Goal: Task Accomplishment & Management: Use online tool/utility

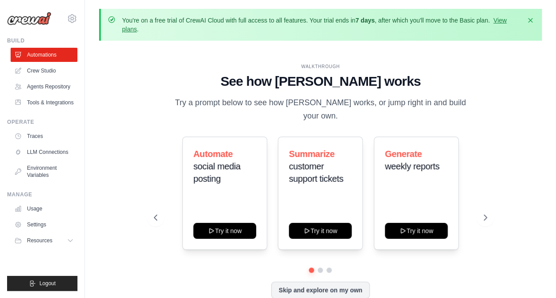
click at [42, 25] on div "srivatsan.b@fractal.ai Settings" at bounding box center [42, 14] width 70 height 28
click at [52, 73] on link "Crew Studio" at bounding box center [44, 71] width 67 height 14
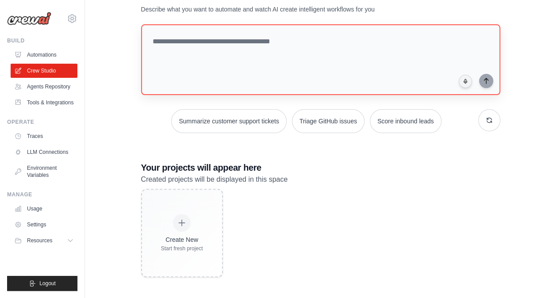
scroll to position [73, 0]
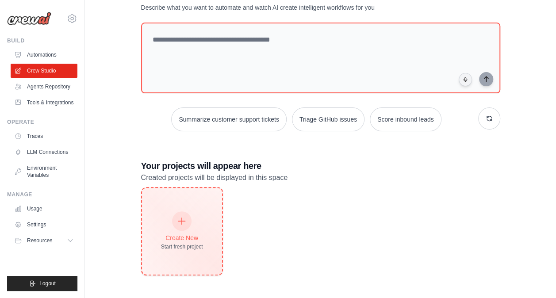
click at [191, 222] on div at bounding box center [181, 220] width 19 height 19
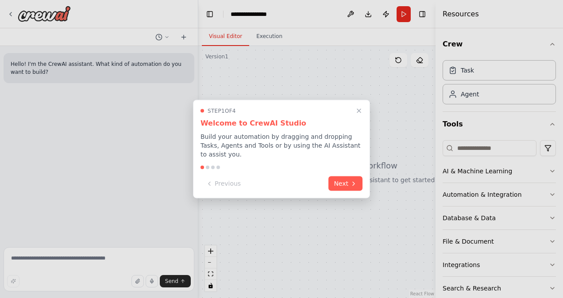
click at [39, 137] on div at bounding box center [281, 149] width 563 height 298
click at [348, 177] on button "Next" at bounding box center [345, 183] width 34 height 15
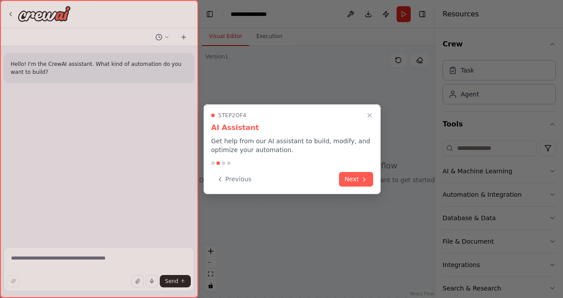
click at [348, 177] on button "Next" at bounding box center [356, 179] width 34 height 15
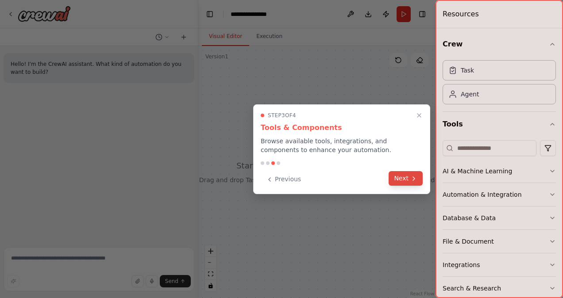
click at [407, 182] on button "Next" at bounding box center [405, 178] width 34 height 15
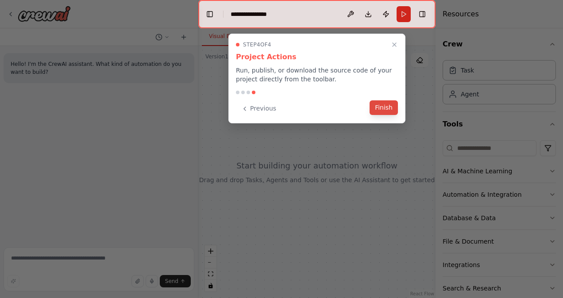
click at [392, 110] on button "Finish" at bounding box center [383, 107] width 28 height 15
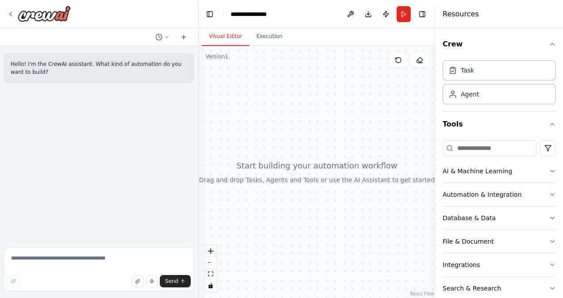
click at [75, 28] on div at bounding box center [99, 37] width 198 height 18
click at [260, 17] on div "**********" at bounding box center [252, 14] width 44 height 9
click at [260, 17] on div "**********" at bounding box center [263, 14] width 66 height 9
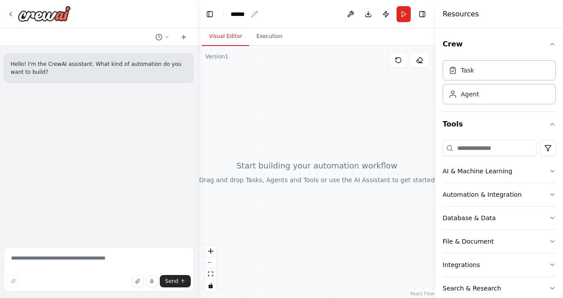
click at [246, 15] on div "******" at bounding box center [238, 14] width 17 height 9
click at [246, 15] on div "******" at bounding box center [263, 14] width 66 height 9
click at [346, 146] on div at bounding box center [316, 172] width 237 height 252
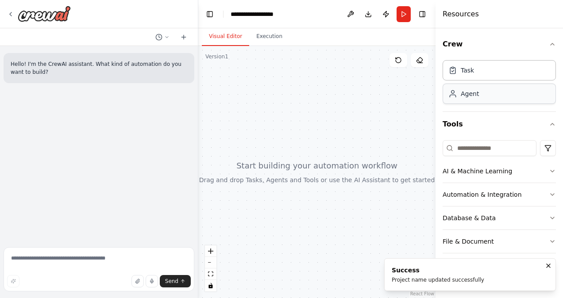
click at [498, 91] on div "Agent" at bounding box center [498, 94] width 113 height 20
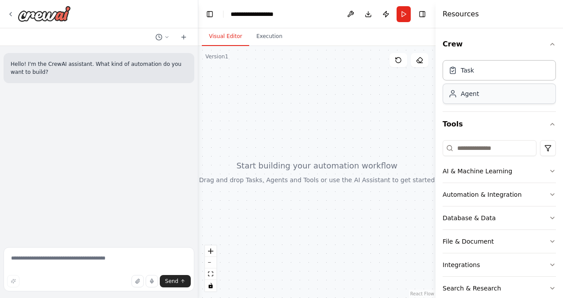
click at [481, 98] on div "Agent" at bounding box center [498, 94] width 113 height 20
click at [492, 92] on div "Agent" at bounding box center [498, 94] width 113 height 20
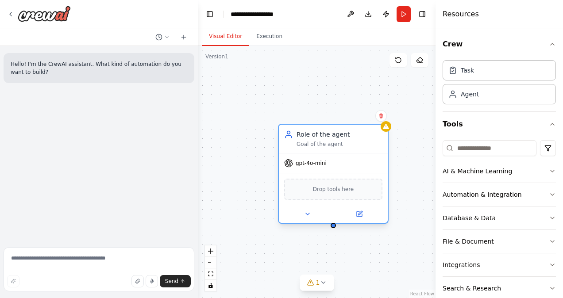
drag, startPoint x: 406, startPoint y: 149, endPoint x: 310, endPoint y: 136, distance: 96.8
click at [310, 136] on div "Role of the agent Goal of the agent" at bounding box center [339, 139] width 86 height 18
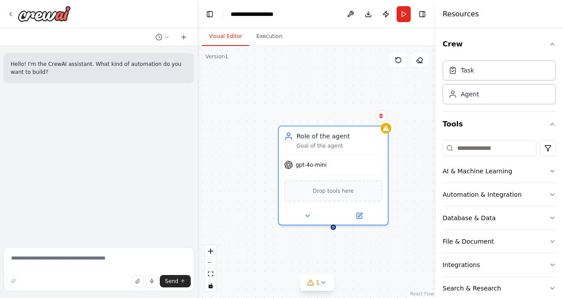
click at [74, 124] on div "Hello! I'm the CrewAI assistant. What kind of automation do you want to build?" at bounding box center [99, 145] width 198 height 198
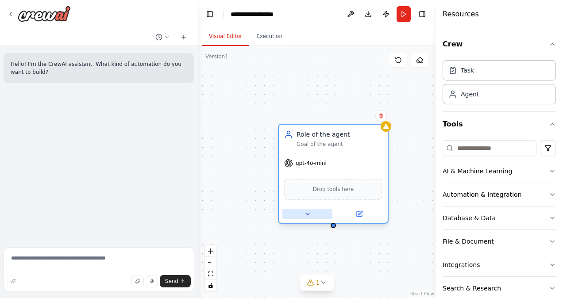
click at [307, 214] on icon at bounding box center [308, 214] width 4 height 2
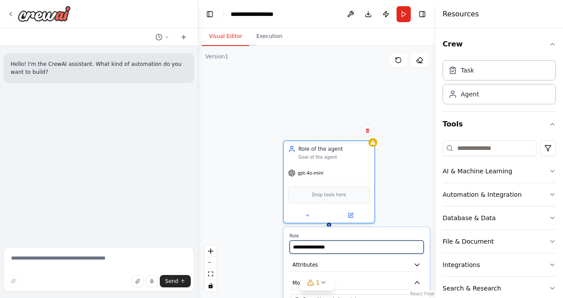
click at [347, 249] on input "**********" at bounding box center [356, 247] width 134 height 13
click at [63, 120] on div "Hello! I'm the CrewAI assistant. What kind of automation do you want to build?" at bounding box center [99, 145] width 198 height 198
click at [354, 248] on input "**********" at bounding box center [356, 247] width 134 height 13
paste input "**********"
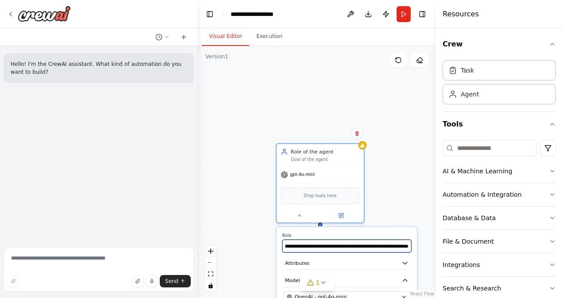
type input "**********"
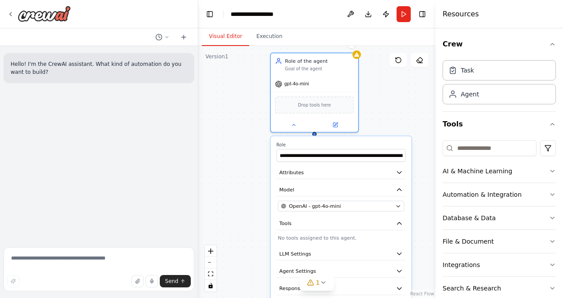
drag, startPoint x: 425, startPoint y: 173, endPoint x: 420, endPoint y: 83, distance: 90.8
click at [420, 83] on div "**********" at bounding box center [316, 172] width 237 height 252
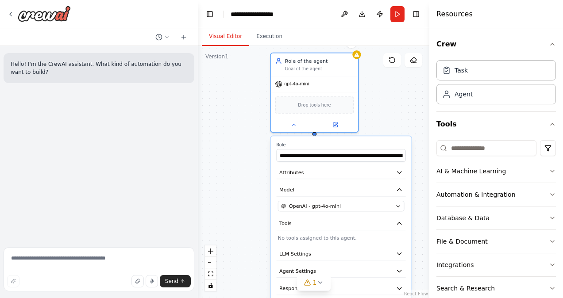
drag, startPoint x: 435, startPoint y: 204, endPoint x: 440, endPoint y: 166, distance: 38.8
click at [433, 166] on div at bounding box center [431, 149] width 4 height 298
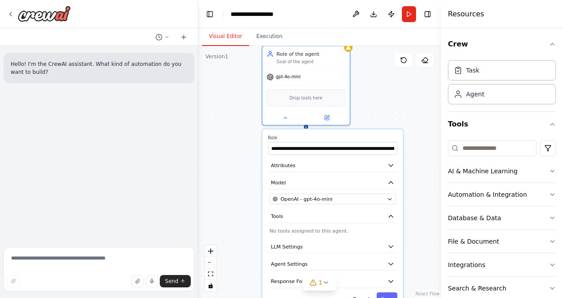
drag, startPoint x: 429, startPoint y: 173, endPoint x: 417, endPoint y: 170, distance: 12.3
click at [417, 170] on div "**********" at bounding box center [319, 172] width 242 height 252
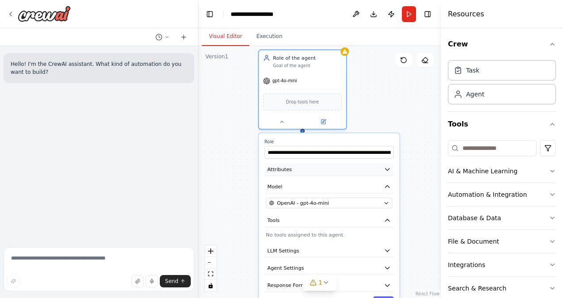
click at [387, 172] on icon "button" at bounding box center [386, 169] width 7 height 7
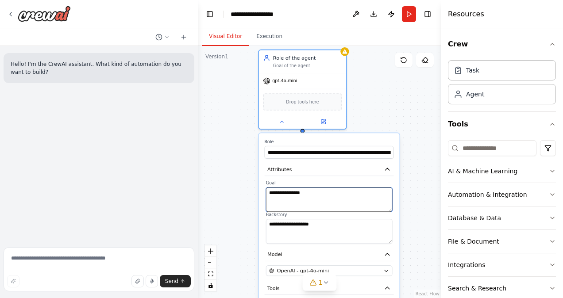
click at [292, 198] on textarea "**********" at bounding box center [329, 200] width 126 height 25
paste textarea "**********"
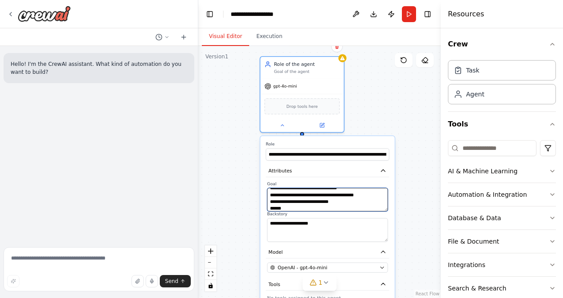
type textarea "**********"
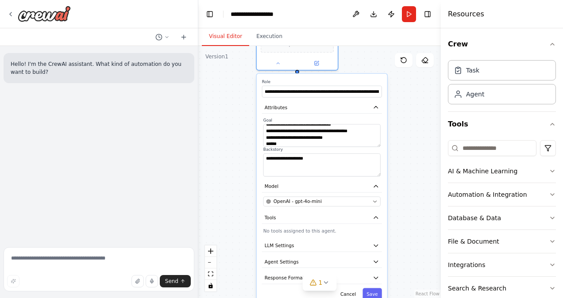
drag, startPoint x: 397, startPoint y: 284, endPoint x: 394, endPoint y: 230, distance: 54.5
click at [394, 230] on div "**********" at bounding box center [319, 172] width 242 height 252
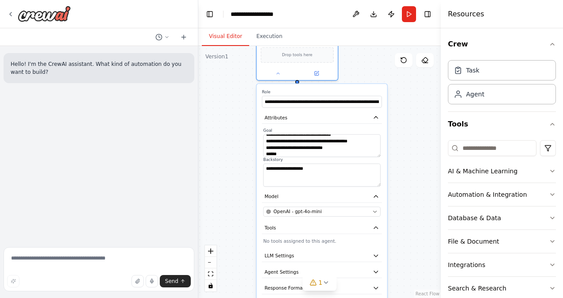
click at [369, 241] on p "No tools assigned to this agent." at bounding box center [321, 241] width 117 height 7
click at [343, 241] on p "No tools assigned to this agent." at bounding box center [321, 241] width 117 height 7
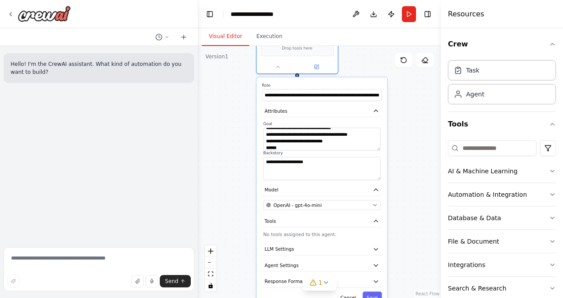
drag, startPoint x: 343, startPoint y: 241, endPoint x: 349, endPoint y: 231, distance: 10.9
click at [349, 231] on p "No tools assigned to this agent." at bounding box center [321, 234] width 117 height 7
click at [379, 221] on icon "button" at bounding box center [375, 221] width 7 height 7
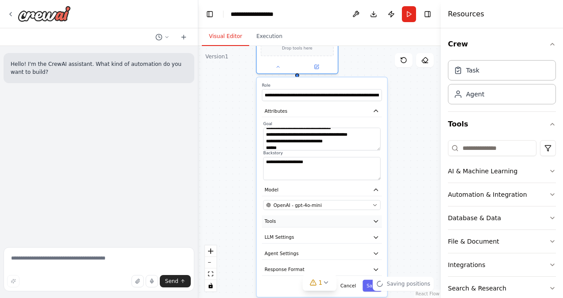
click at [379, 221] on icon "button" at bounding box center [375, 221] width 7 height 7
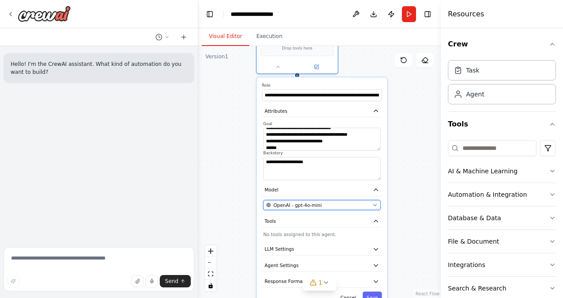
click at [330, 204] on div "OpenAI - gpt-4o-mini" at bounding box center [317, 205] width 103 height 7
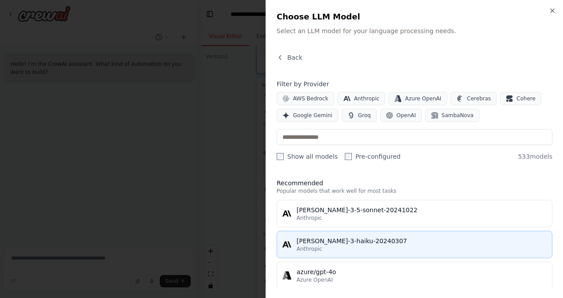
scroll to position [1, 0]
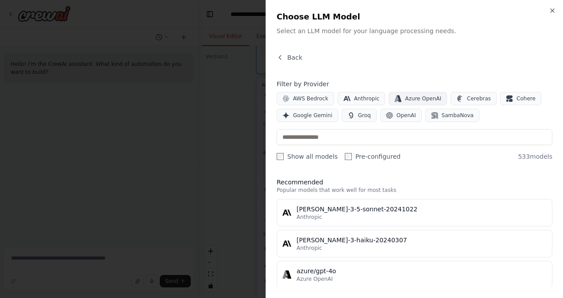
click at [406, 96] on span "Azure OpenAI" at bounding box center [423, 98] width 36 height 7
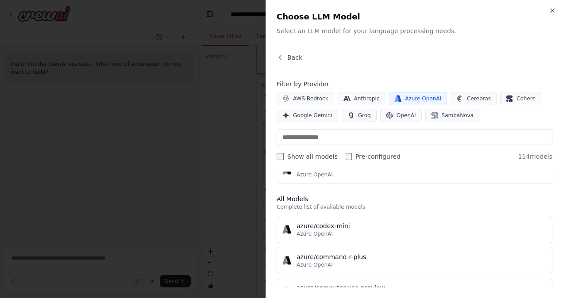
scroll to position [0, 0]
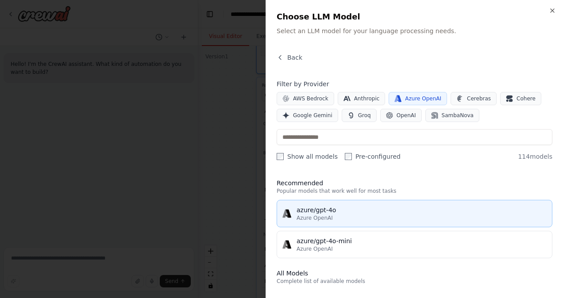
click at [387, 220] on div "Azure OpenAI" at bounding box center [421, 217] width 250 height 7
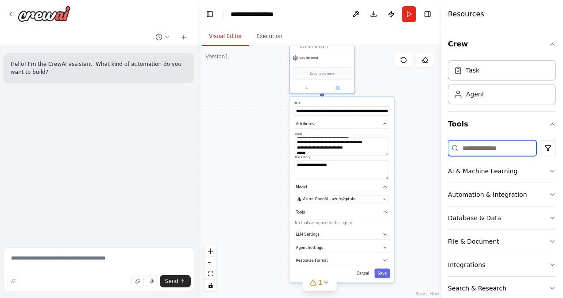
click at [481, 153] on input at bounding box center [492, 148] width 88 height 16
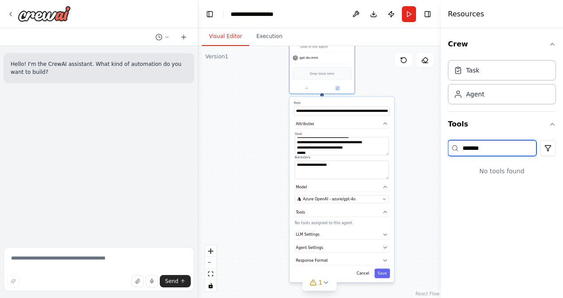
drag, startPoint x: 482, startPoint y: 149, endPoint x: 446, endPoint y: 148, distance: 36.3
click at [446, 148] on div "Crew Task Agent Tools ******* No tools found" at bounding box center [501, 163] width 122 height 270
type input "*"
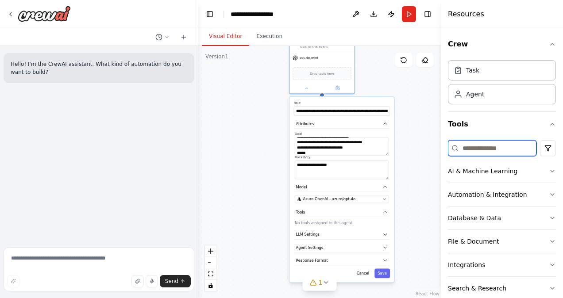
paste input "**********"
type input "**********"
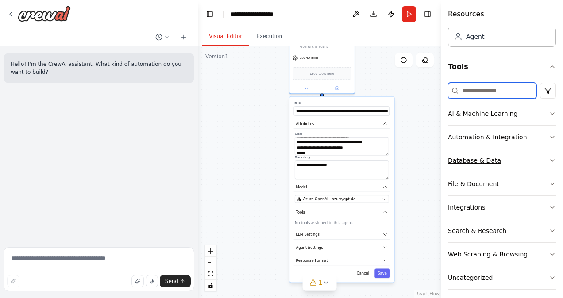
scroll to position [61, 0]
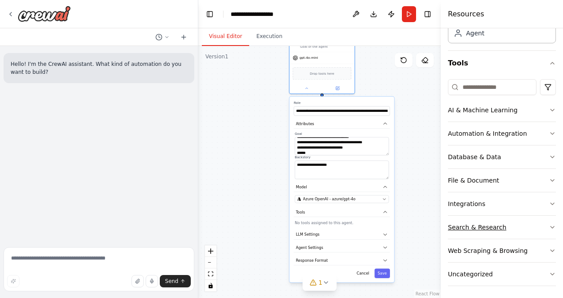
click at [544, 219] on button "Search & Research" at bounding box center [502, 227] width 108 height 23
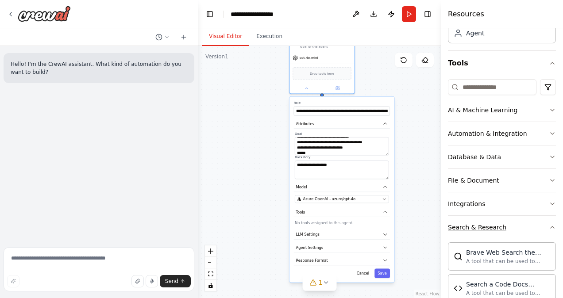
click at [544, 219] on button "Search & Research" at bounding box center [502, 227] width 108 height 23
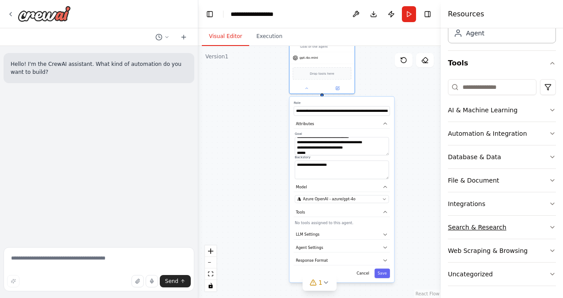
click at [544, 219] on button "Search & Research" at bounding box center [502, 227] width 108 height 23
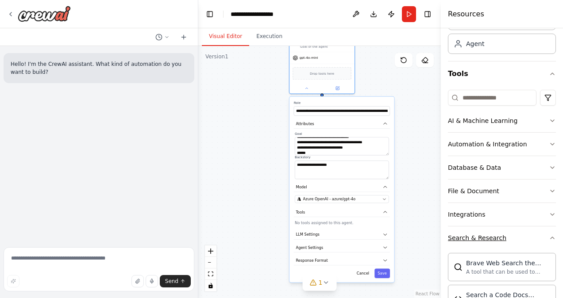
scroll to position [50, 0]
click at [548, 213] on icon "button" at bounding box center [551, 214] width 7 height 7
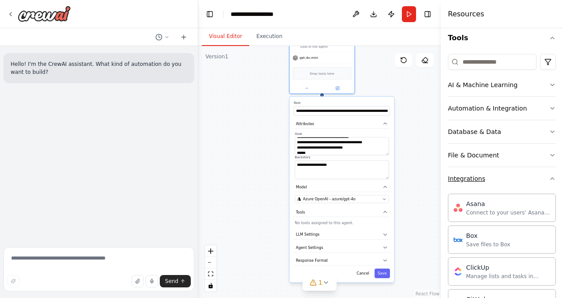
scroll to position [32, 0]
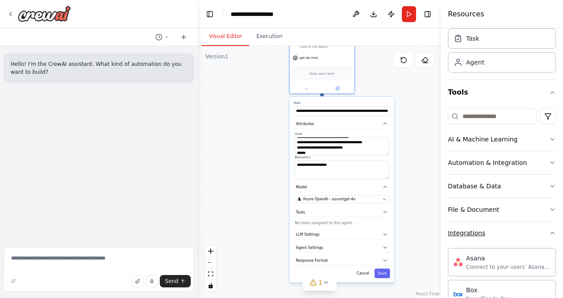
click at [548, 137] on icon "button" at bounding box center [551, 139] width 7 height 7
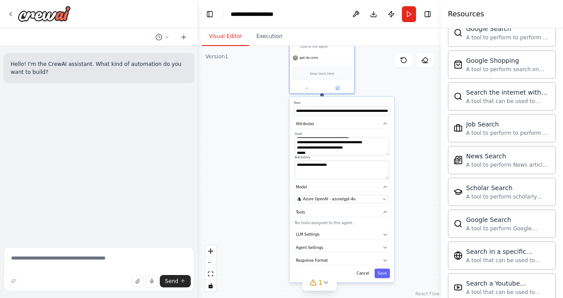
scroll to position [1155, 0]
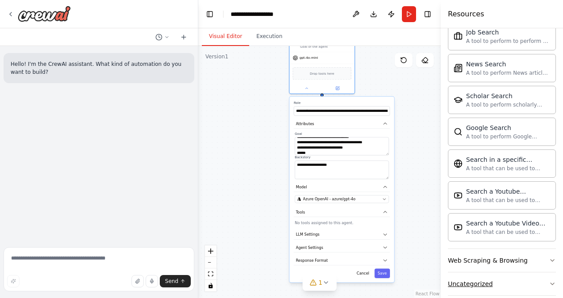
click at [548, 272] on div "Crew Task Agent Tools AI & Machine Learning AIMind Tool A wrapper around [AI-Mi…" at bounding box center [501, 163] width 122 height 270
click at [548, 280] on icon "button" at bounding box center [551, 283] width 7 height 7
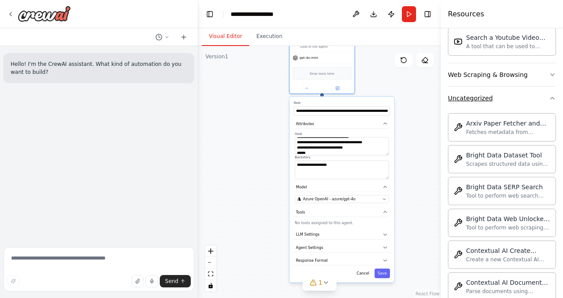
scroll to position [1333, 0]
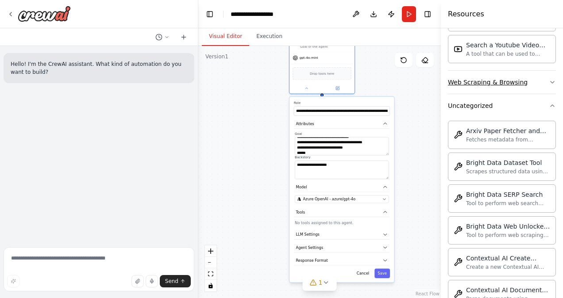
click at [548, 79] on icon "button" at bounding box center [551, 82] width 7 height 7
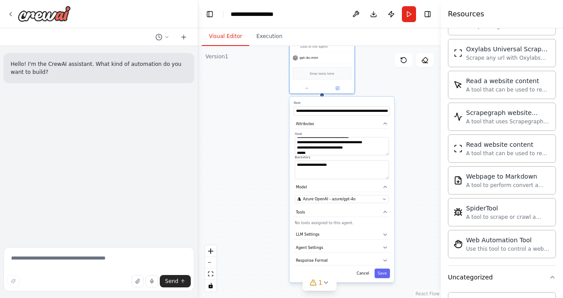
scroll to position [1647, 0]
click at [73, 143] on div "Hello! I'm the CrewAI assistant. What kind of automation do you want to build?" at bounding box center [99, 145] width 198 height 198
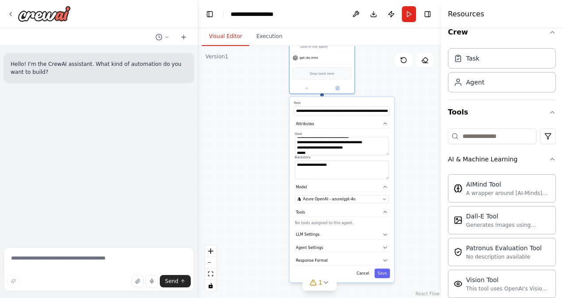
scroll to position [0, 0]
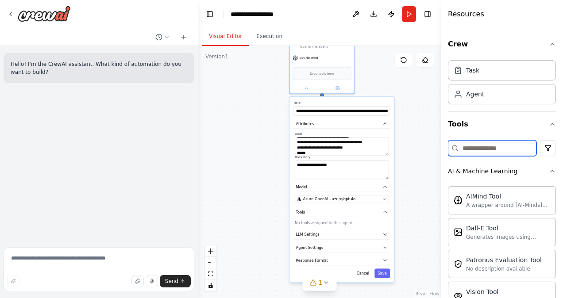
click at [493, 147] on input at bounding box center [492, 148] width 88 height 16
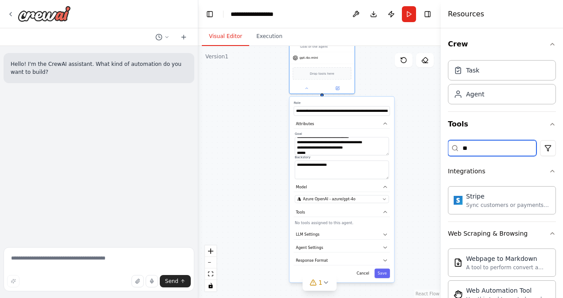
type input "*"
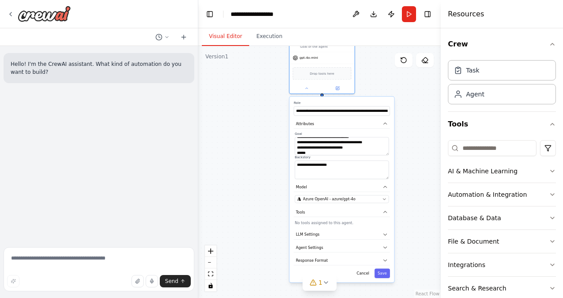
click at [63, 192] on div "Hello! I'm the CrewAI assistant. What kind of automation do you want to build?" at bounding box center [99, 145] width 198 height 198
click at [534, 167] on button "AI & Machine Learning" at bounding box center [502, 171] width 108 height 23
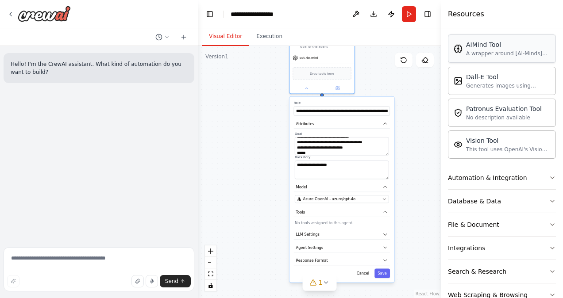
scroll to position [193, 0]
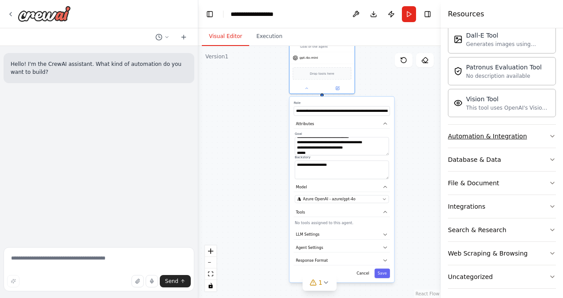
click at [536, 131] on button "Automation & Integration" at bounding box center [502, 136] width 108 height 23
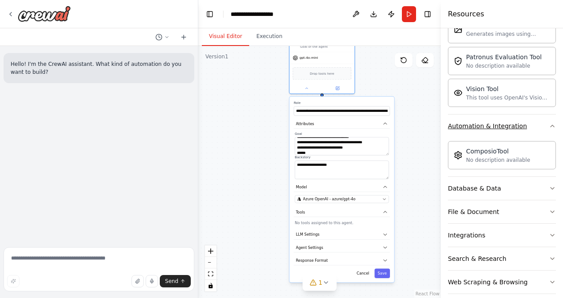
scroll to position [203, 0]
click at [548, 184] on icon "button" at bounding box center [551, 187] width 7 height 7
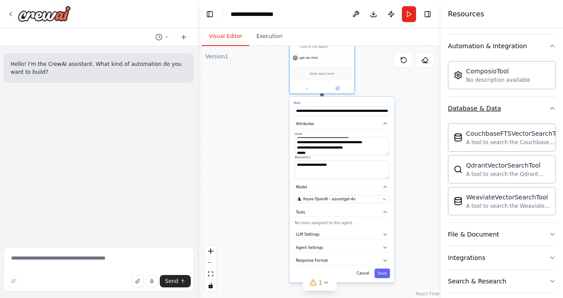
scroll to position [335, 0]
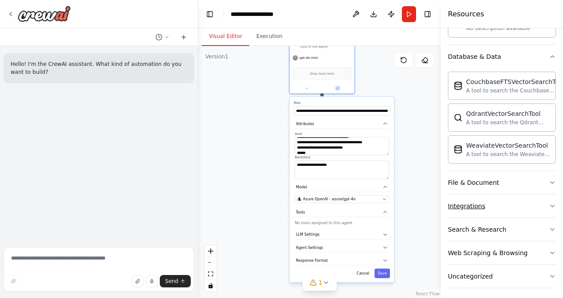
click at [538, 195] on button "Integrations" at bounding box center [502, 206] width 108 height 23
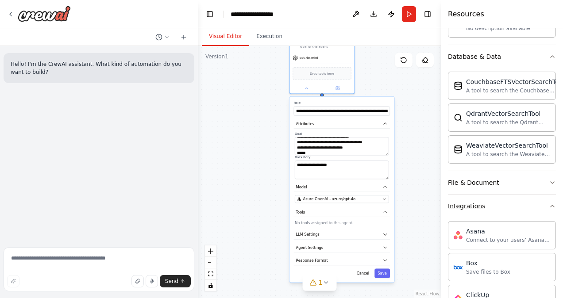
click at [538, 195] on button "Integrations" at bounding box center [502, 206] width 108 height 23
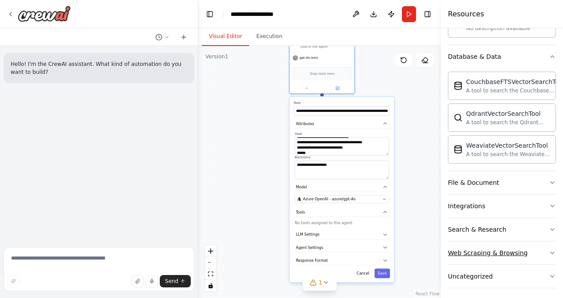
click at [513, 241] on button "Web Scraping & Browsing" at bounding box center [502, 252] width 108 height 23
click at [513, 230] on button "Search & Research" at bounding box center [502, 229] width 108 height 23
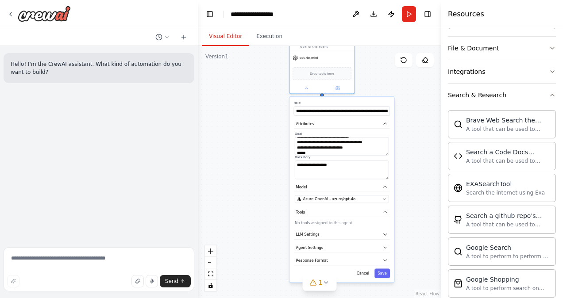
scroll to position [488, 0]
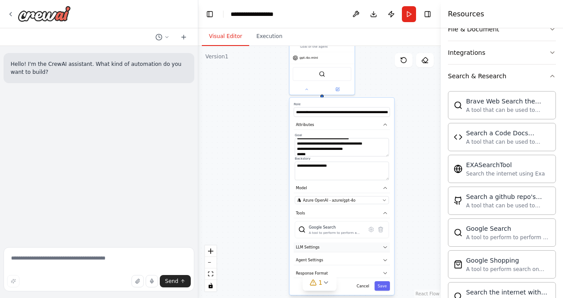
click at [340, 244] on button "LLM Settings" at bounding box center [342, 247] width 96 height 10
click at [383, 285] on button "Save" at bounding box center [381, 285] width 15 height 9
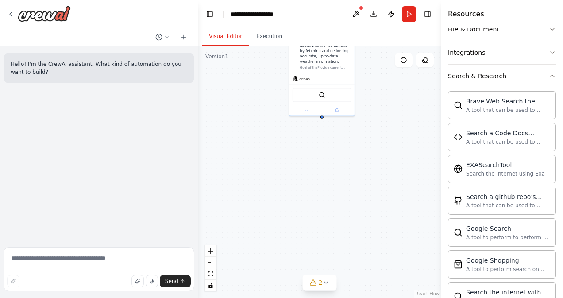
scroll to position [450, 0]
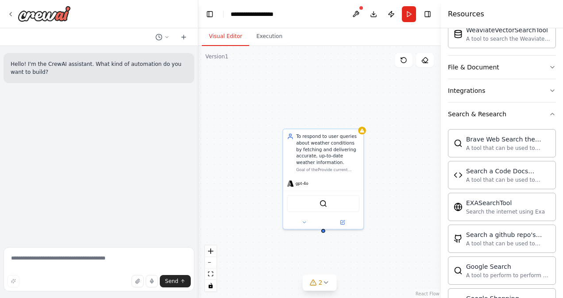
drag, startPoint x: 350, startPoint y: 146, endPoint x: 358, endPoint y: 266, distance: 120.6
click at [358, 266] on div "To respond to user queries about weather conditions by fetching and delivering …" at bounding box center [319, 172] width 242 height 252
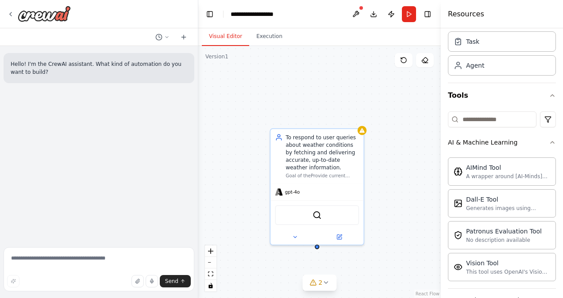
scroll to position [0, 0]
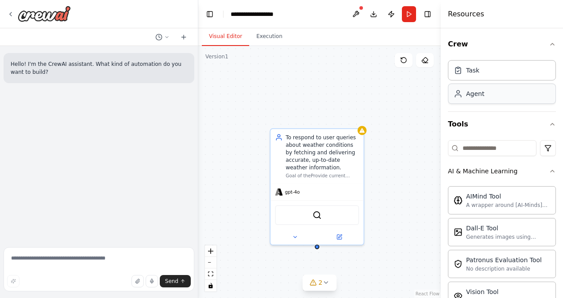
click at [479, 97] on div "Agent" at bounding box center [475, 93] width 18 height 9
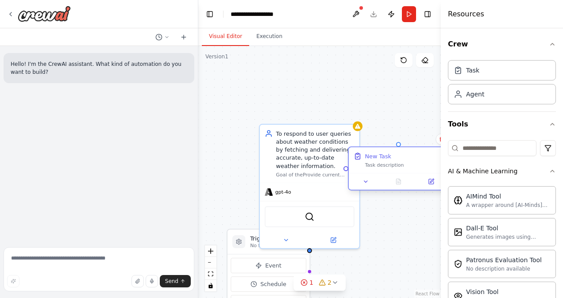
drag, startPoint x: 420, startPoint y: 106, endPoint x: 366, endPoint y: 164, distance: 79.2
click at [366, 164] on div "Task description" at bounding box center [403, 165] width 78 height 7
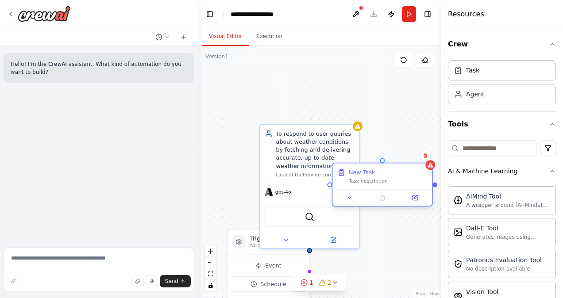
drag, startPoint x: 384, startPoint y: 168, endPoint x: 365, endPoint y: 184, distance: 24.5
click at [365, 184] on div "New Task Task description" at bounding box center [382, 177] width 100 height 26
click at [422, 157] on button at bounding box center [424, 154] width 11 height 11
click at [410, 157] on button "Confirm" at bounding box center [399, 155] width 31 height 11
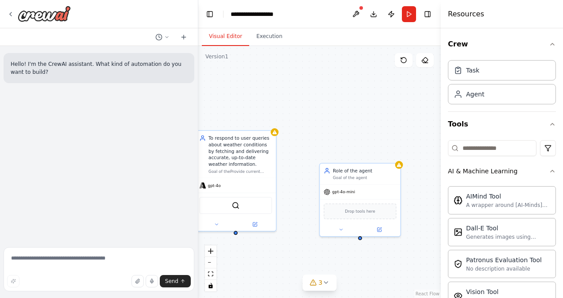
drag, startPoint x: 393, startPoint y: 202, endPoint x: 300, endPoint y: 201, distance: 92.9
click at [300, 201] on div "To respond to user queries about weather conditions by fetching and delivering …" at bounding box center [319, 172] width 242 height 252
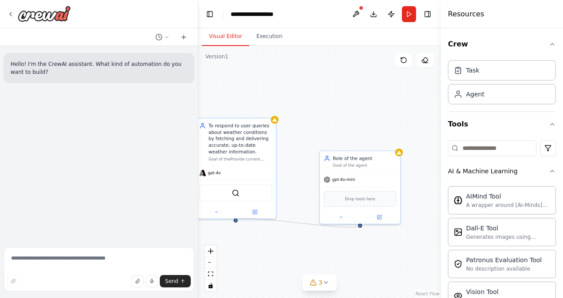
drag, startPoint x: 360, startPoint y: 237, endPoint x: 236, endPoint y: 225, distance: 124.9
click at [236, 225] on div "To respond to user queries about weather conditions by fetching and delivering …" at bounding box center [319, 172] width 242 height 252
click at [236, 218] on div at bounding box center [236, 219] width 4 height 4
drag, startPoint x: 235, startPoint y: 219, endPoint x: 362, endPoint y: 227, distance: 126.7
click at [362, 227] on div "To respond to user queries about weather conditions by fetching and delivering …" at bounding box center [319, 172] width 242 height 252
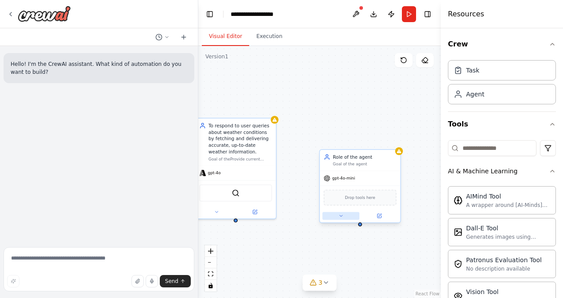
click at [335, 217] on button at bounding box center [340, 216] width 37 height 8
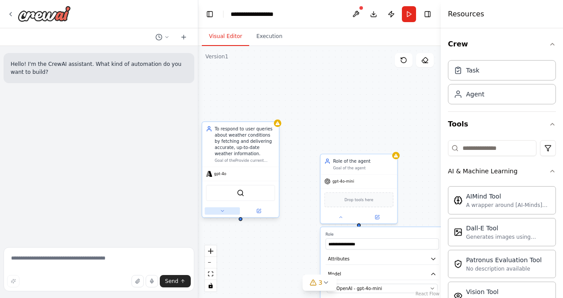
click at [226, 212] on button at bounding box center [221, 211] width 35 height 8
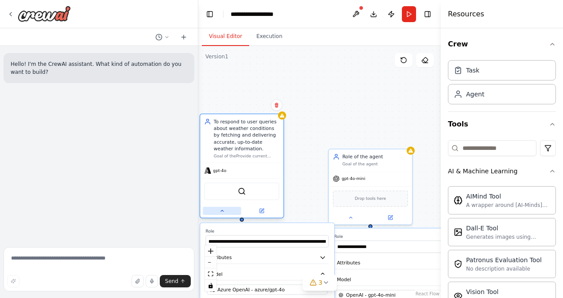
click at [224, 213] on button at bounding box center [222, 211] width 38 height 8
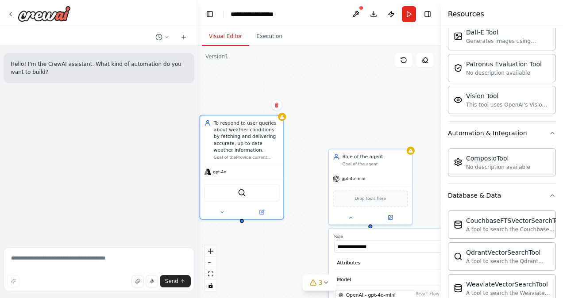
scroll to position [196, 0]
click at [548, 194] on icon "button" at bounding box center [551, 194] width 7 height 7
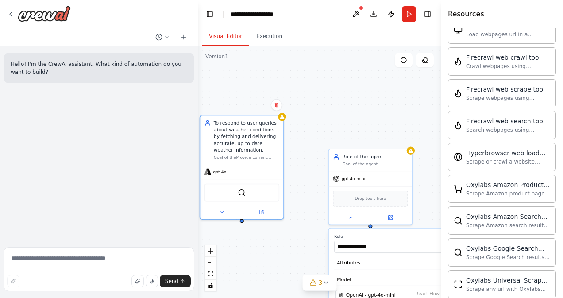
scroll to position [1162, 0]
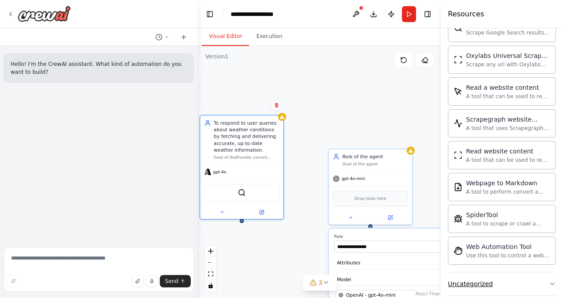
click at [548, 280] on icon "button" at bounding box center [551, 283] width 7 height 7
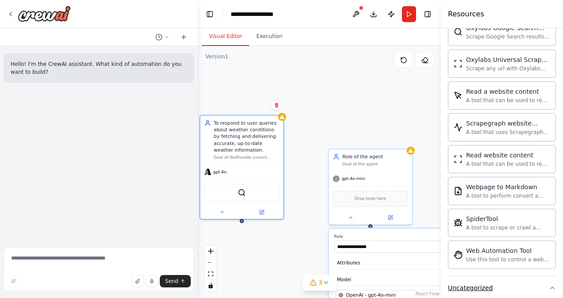
scroll to position [1158, 0]
click at [360, 243] on input "**********" at bounding box center [395, 247] width 123 height 12
paste input "**********"
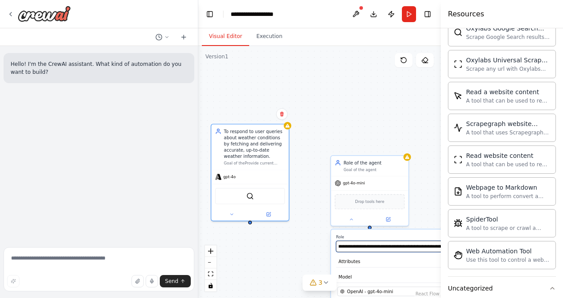
type input "**********"
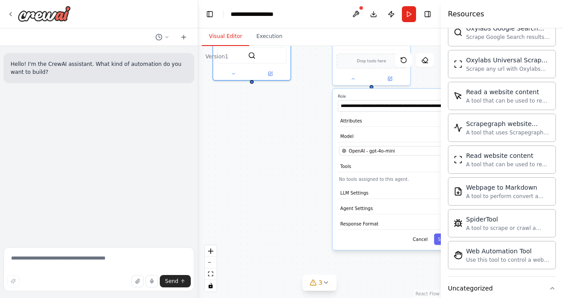
drag, startPoint x: 307, startPoint y: 214, endPoint x: 309, endPoint y: 73, distance: 140.6
click at [309, 73] on div "**********" at bounding box center [319, 172] width 242 height 252
click at [361, 119] on button "Attributes" at bounding box center [394, 120] width 115 height 11
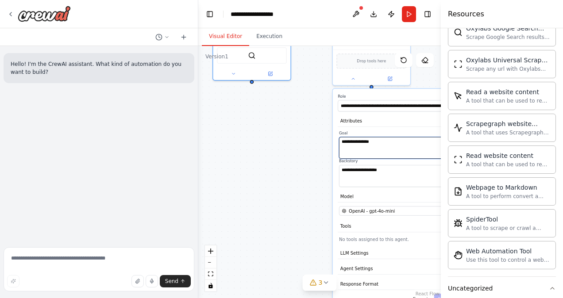
click at [363, 142] on textarea "**********" at bounding box center [395, 148] width 112 height 22
paste textarea "**********"
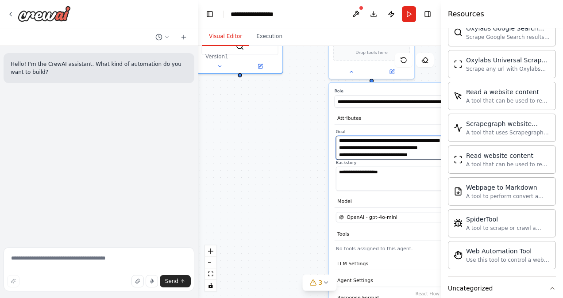
click at [370, 149] on textarea "**********" at bounding box center [397, 148] width 123 height 24
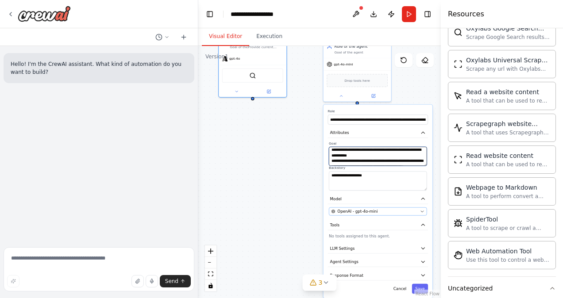
type textarea "**********"
click at [379, 207] on button "OpenAI - gpt-4o-mini" at bounding box center [378, 211] width 98 height 8
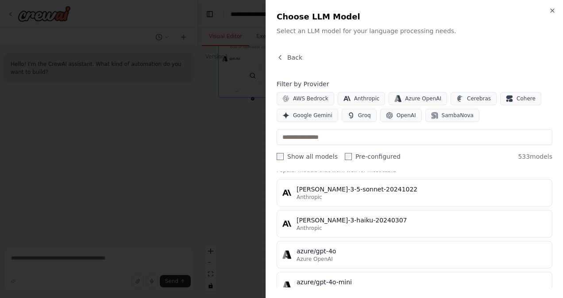
scroll to position [0, 0]
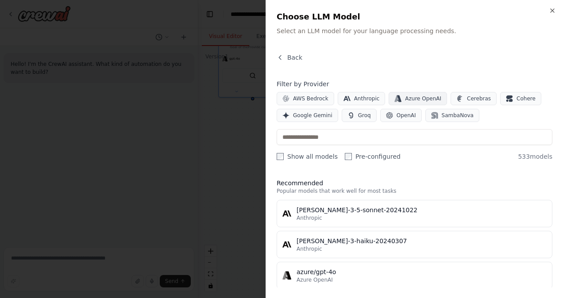
click at [405, 94] on button "Azure OpenAI" at bounding box center [417, 98] width 58 height 13
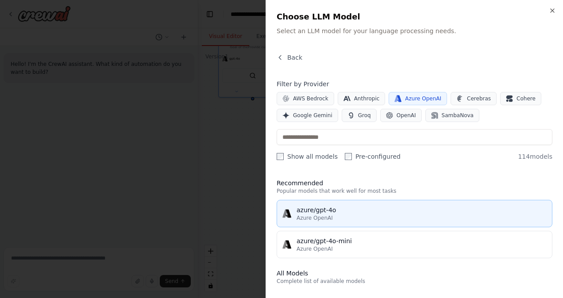
click at [388, 217] on div "Azure OpenAI" at bounding box center [421, 217] width 250 height 7
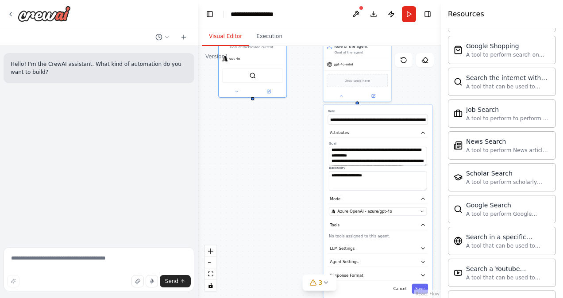
scroll to position [597, 0]
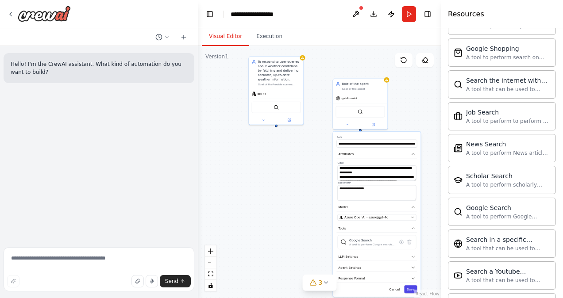
click at [412, 290] on button "Save" at bounding box center [410, 289] width 13 height 8
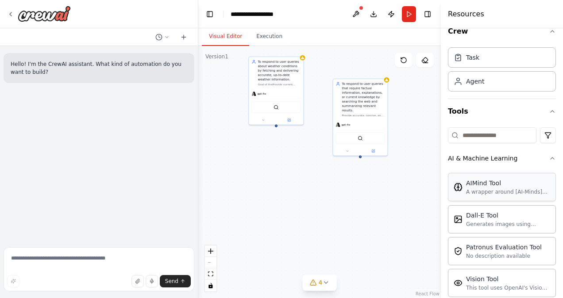
scroll to position [11, 0]
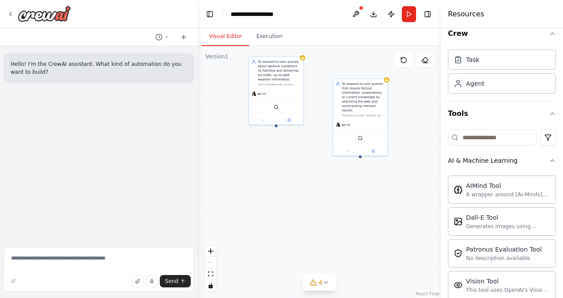
drag, startPoint x: 476, startPoint y: 126, endPoint x: 478, endPoint y: 142, distance: 15.1
click at [478, 142] on input at bounding box center [492, 138] width 88 height 16
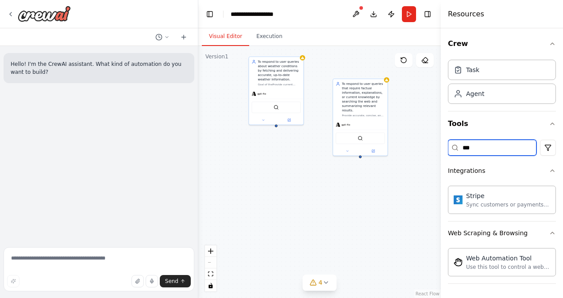
scroll to position [0, 0]
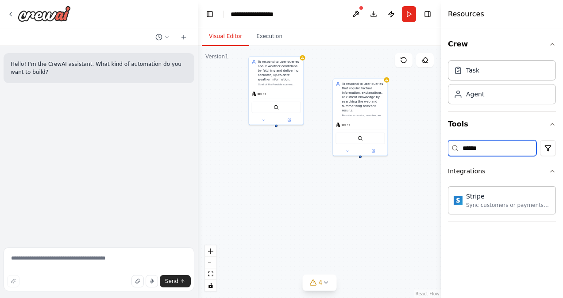
type input "******"
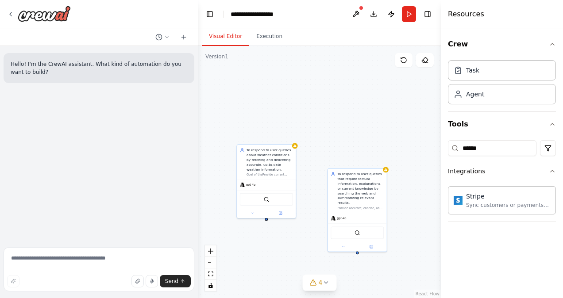
drag, startPoint x: 325, startPoint y: 167, endPoint x: 318, endPoint y: 266, distance: 98.8
click at [318, 266] on div "To respond to user queries about weather conditions by fetching and delivering …" at bounding box center [319, 172] width 242 height 252
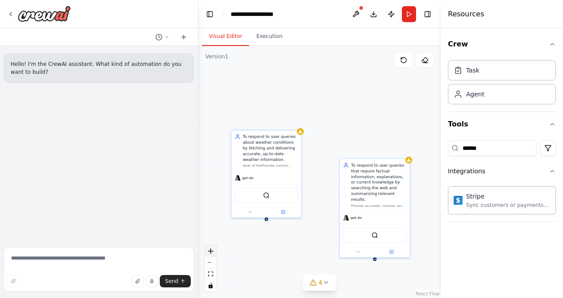
click at [212, 252] on icon "zoom in" at bounding box center [210, 251] width 5 height 5
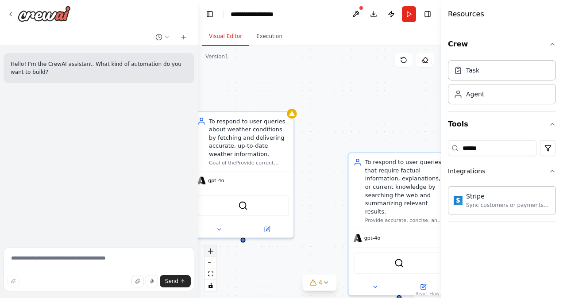
click at [212, 252] on icon "zoom in" at bounding box center [210, 251] width 5 height 5
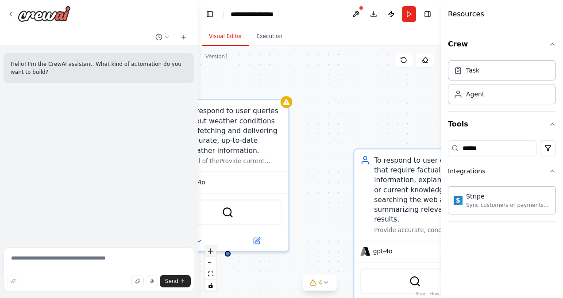
click at [212, 252] on icon "zoom in" at bounding box center [210, 251] width 5 height 5
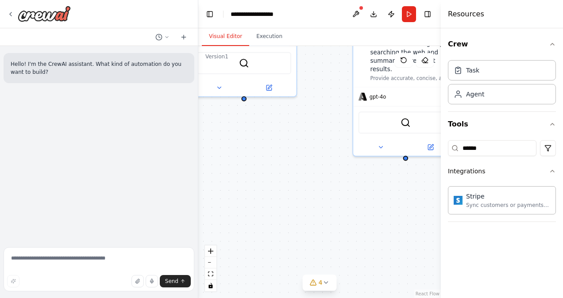
drag, startPoint x: 317, startPoint y: 243, endPoint x: 318, endPoint y: 80, distance: 163.2
click at [318, 80] on div "To respond to user queries about weather conditions by fetching and delivering …" at bounding box center [319, 172] width 242 height 252
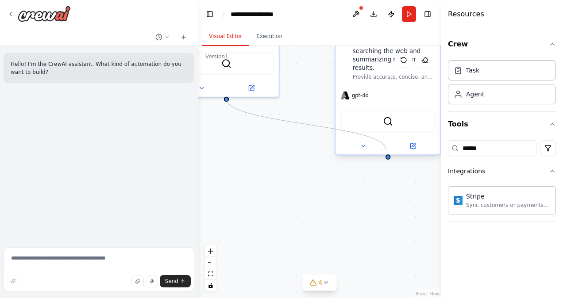
drag, startPoint x: 241, startPoint y: 99, endPoint x: 386, endPoint y: 150, distance: 153.0
click at [386, 150] on div "To respond to user queries about weather conditions by fetching and delivering …" at bounding box center [319, 172] width 242 height 252
drag, startPoint x: 387, startPoint y: 148, endPoint x: 227, endPoint y: 100, distance: 166.4
click at [227, 100] on div "To respond to user queries about weather conditions by fetching and delivering …" at bounding box center [319, 172] width 242 height 252
click at [387, 154] on div at bounding box center [387, 156] width 5 height 5
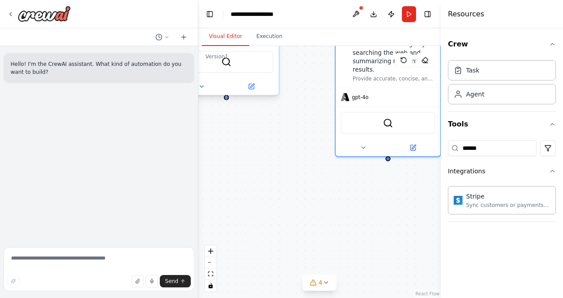
click at [226, 97] on div at bounding box center [226, 97] width 5 height 5
click at [128, 260] on textarea at bounding box center [99, 269] width 191 height 44
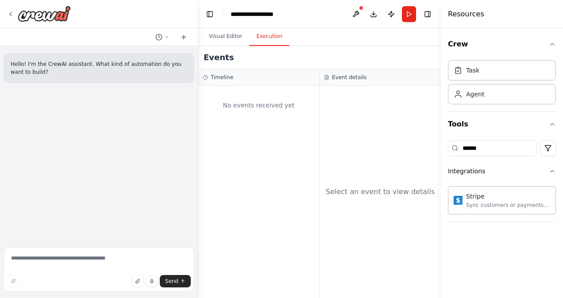
click at [268, 42] on button "Execution" at bounding box center [269, 36] width 40 height 19
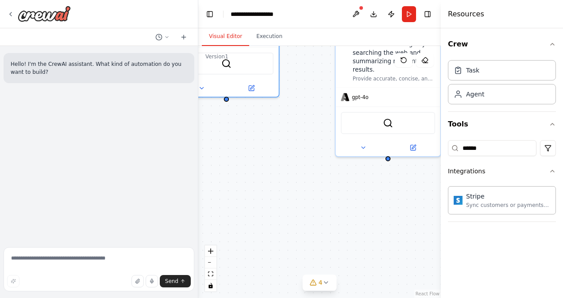
click at [228, 28] on button "Visual Editor" at bounding box center [225, 36] width 47 height 19
click at [373, 256] on icon at bounding box center [370, 256] width 7 height 7
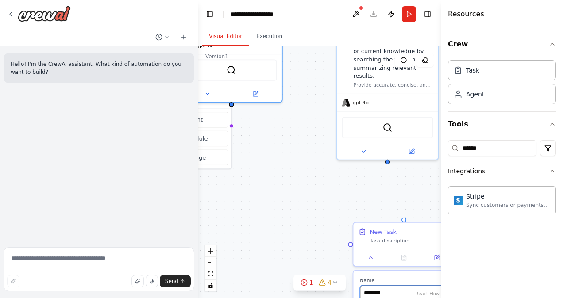
click at [381, 289] on input "********" at bounding box center [434, 293] width 149 height 15
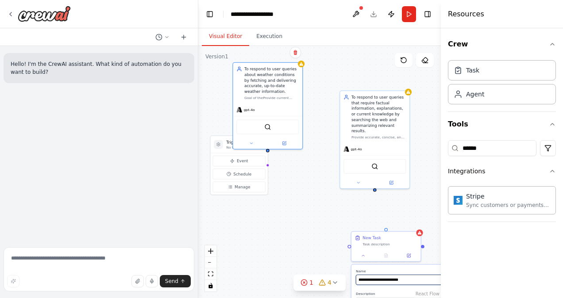
type input "**********"
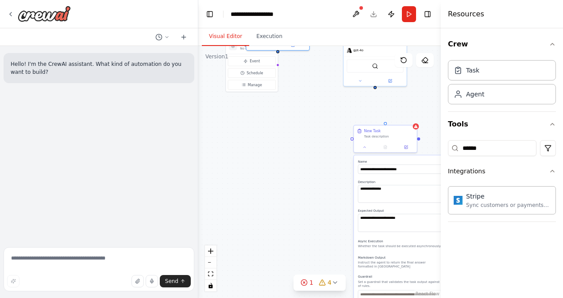
drag, startPoint x: 339, startPoint y: 272, endPoint x: 341, endPoint y: 157, distance: 114.6
click at [341, 157] on div "**********" at bounding box center [319, 172] width 242 height 252
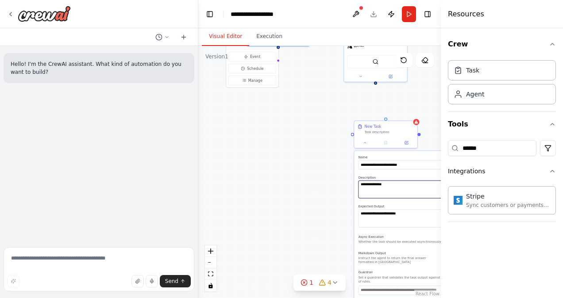
click at [379, 192] on textarea "**********" at bounding box center [404, 189] width 93 height 18
paste textarea "**********"
type textarea "**********"
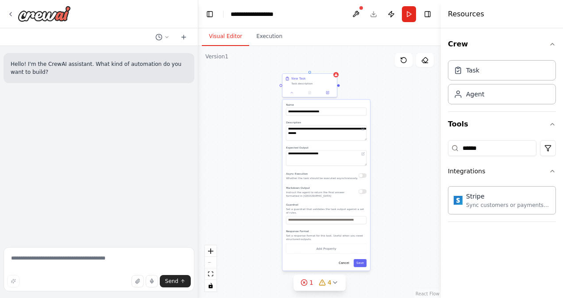
drag, startPoint x: 344, startPoint y: 240, endPoint x: 268, endPoint y: 176, distance: 99.5
click at [268, 176] on div "**********" at bounding box center [319, 172] width 242 height 252
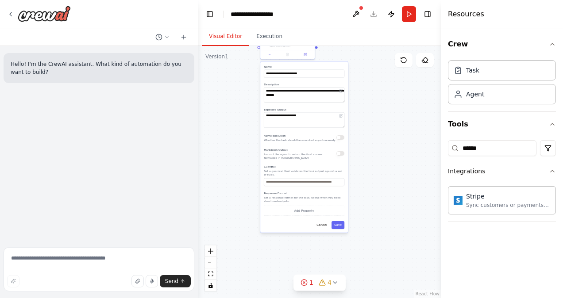
drag, startPoint x: 253, startPoint y: 141, endPoint x: 231, endPoint y: 91, distance: 54.6
click at [231, 91] on div "**********" at bounding box center [319, 172] width 242 height 252
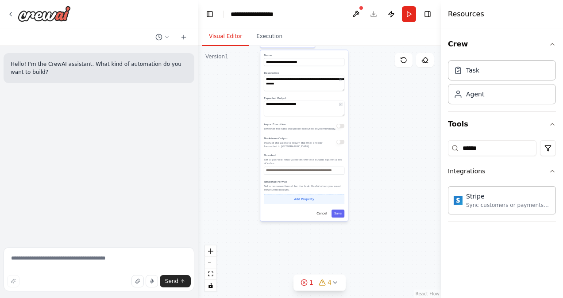
click at [310, 199] on button "Add Property" at bounding box center [304, 199] width 80 height 10
click at [337, 195] on button "button" at bounding box center [340, 198] width 8 height 8
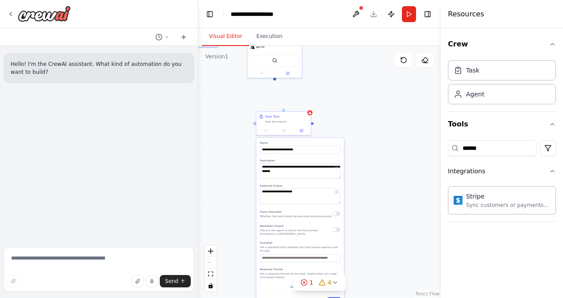
drag, startPoint x: 417, startPoint y: 156, endPoint x: 414, endPoint y: 243, distance: 87.6
click at [414, 243] on div "**********" at bounding box center [319, 172] width 242 height 252
click at [305, 131] on button at bounding box center [301, 129] width 15 height 5
click at [337, 297] on button "Save" at bounding box center [334, 301] width 13 height 8
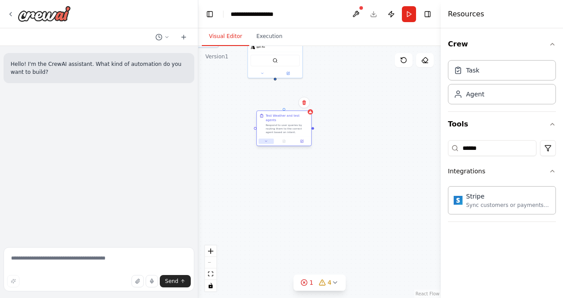
click at [265, 139] on icon at bounding box center [266, 141] width 4 height 4
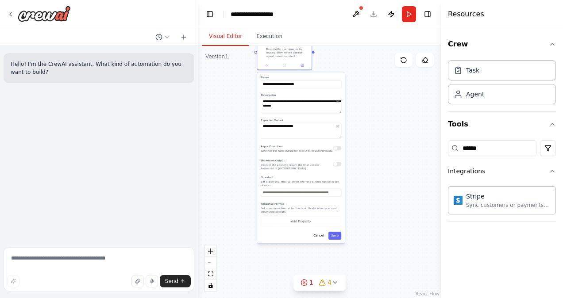
drag, startPoint x: 398, startPoint y: 245, endPoint x: 398, endPoint y: 167, distance: 77.4
click at [398, 167] on div "**********" at bounding box center [319, 172] width 242 height 252
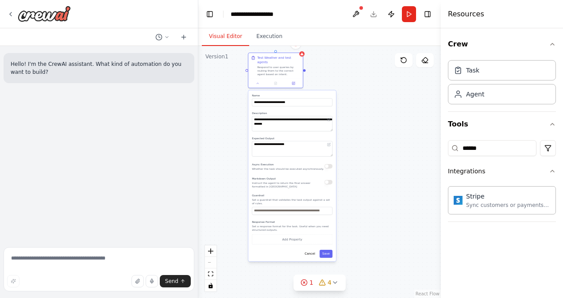
drag, startPoint x: 402, startPoint y: 164, endPoint x: 393, endPoint y: 182, distance: 20.6
click at [393, 182] on div "**********" at bounding box center [319, 172] width 242 height 252
click at [65, 121] on div "Hello! I'm the CrewAI assistant. What kind of automation do you want to build?" at bounding box center [99, 145] width 198 height 198
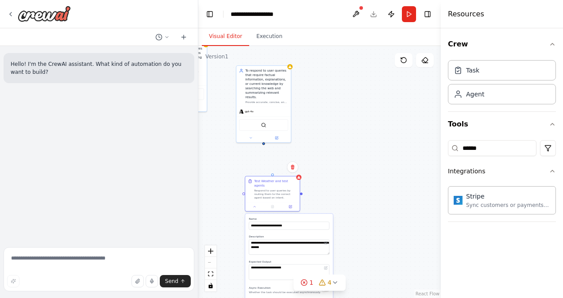
drag, startPoint x: 379, startPoint y: 128, endPoint x: 390, endPoint y: 307, distance: 179.0
click at [390, 298] on html "**********" at bounding box center [281, 149] width 563 height 298
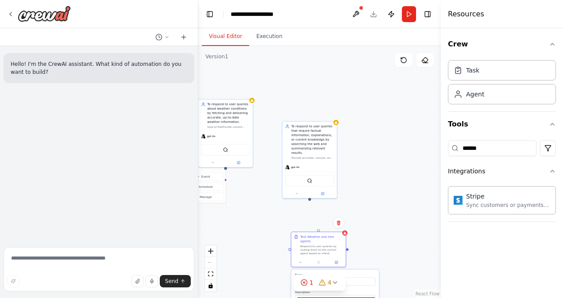
drag, startPoint x: 368, startPoint y: 228, endPoint x: 404, endPoint y: 227, distance: 36.3
click at [404, 227] on div "**********" at bounding box center [319, 172] width 242 height 252
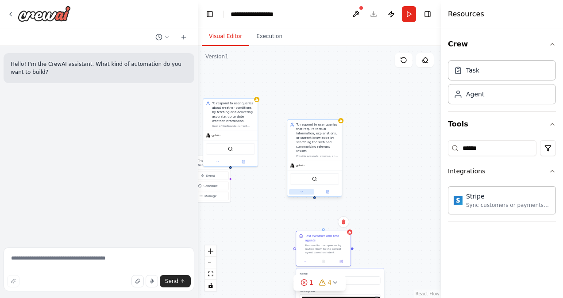
click at [303, 190] on icon at bounding box center [301, 192] width 4 height 4
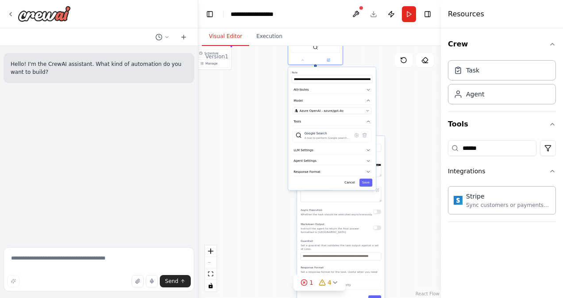
drag, startPoint x: 268, startPoint y: 228, endPoint x: 269, endPoint y: 96, distance: 132.7
click at [269, 96] on div "Triggers No triggers configured Event Schedule Manage To respond to user querie…" at bounding box center [319, 172] width 242 height 252
click at [328, 157] on button "Agent Settings" at bounding box center [331, 161] width 80 height 8
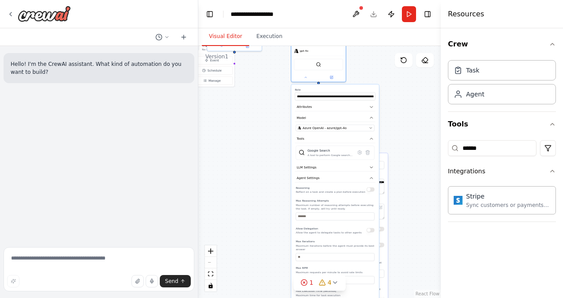
drag, startPoint x: 246, startPoint y: 230, endPoint x: 249, endPoint y: 247, distance: 17.5
click at [249, 247] on div "Triggers No triggers configured Event Schedule Manage To respond to user querie…" at bounding box center [319, 172] width 242 height 252
click at [307, 75] on div at bounding box center [318, 76] width 54 height 9
click at [305, 74] on button at bounding box center [305, 76] width 25 height 5
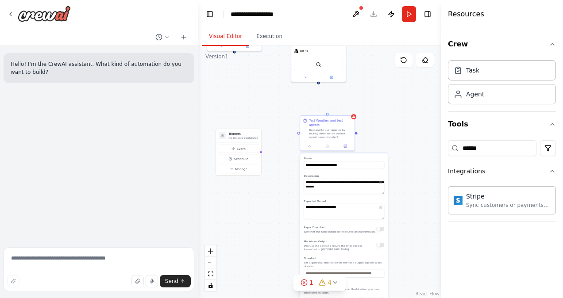
drag, startPoint x: 230, startPoint y: 86, endPoint x: 255, endPoint y: 176, distance: 93.7
click at [255, 176] on div "**********" at bounding box center [319, 172] width 242 height 252
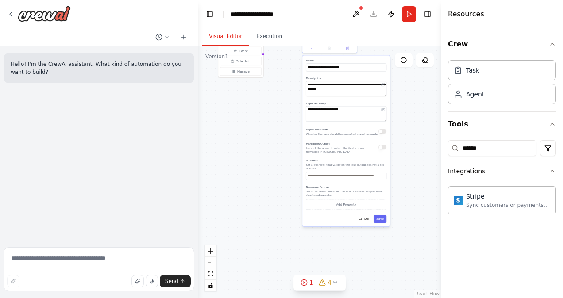
drag, startPoint x: 257, startPoint y: 209, endPoint x: 259, endPoint y: 111, distance: 97.8
click at [259, 111] on div "**********" at bounding box center [319, 172] width 242 height 252
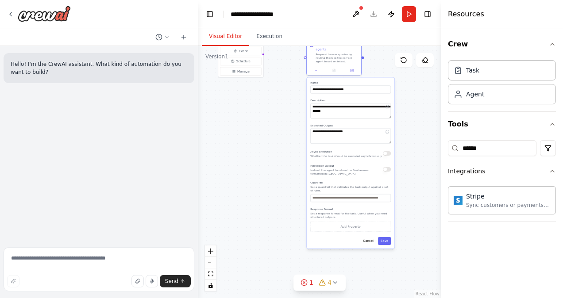
drag, startPoint x: 344, startPoint y: 183, endPoint x: 348, endPoint y: 210, distance: 26.8
click at [348, 212] on p "Set a response format for the task. Useful when you need structured outputs." at bounding box center [350, 215] width 80 height 7
click at [339, 134] on textarea "**********" at bounding box center [350, 135] width 80 height 15
paste textarea "**********"
type textarea "**********"
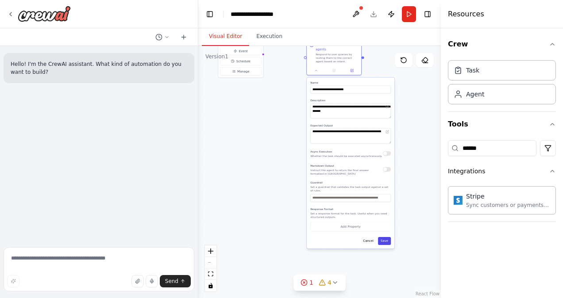
click at [385, 237] on button "Save" at bounding box center [384, 241] width 13 height 8
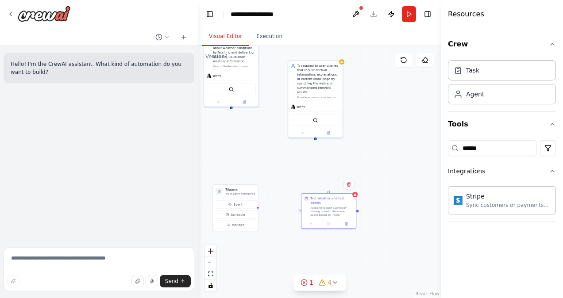
drag, startPoint x: 352, startPoint y: 95, endPoint x: 347, endPoint y: 248, distance: 153.6
click at [347, 248] on div "Triggers No triggers configured Event Schedule Manage To respond to user querie…" at bounding box center [319, 172] width 242 height 252
drag, startPoint x: 299, startPoint y: 208, endPoint x: 234, endPoint y: 107, distance: 120.6
click at [234, 107] on div "Triggers No triggers configured Event Schedule Manage To respond to user querie…" at bounding box center [319, 172] width 242 height 252
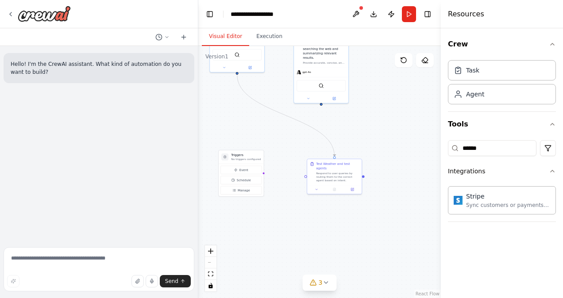
drag, startPoint x: 268, startPoint y: 99, endPoint x: 270, endPoint y: 67, distance: 31.9
click at [270, 67] on div ".deletable-edge-delete-btn { width: 20px; height: 20px; border: 0px solid #ffff…" at bounding box center [319, 172] width 242 height 252
drag, startPoint x: 317, startPoint y: 103, endPoint x: 330, endPoint y: 165, distance: 63.2
click at [287, 97] on div "Triggers No triggers configured Event Schedule Manage To respond to user querie…" at bounding box center [225, 34] width 121 height 126
drag, startPoint x: 317, startPoint y: 101, endPoint x: 358, endPoint y: 176, distance: 86.1
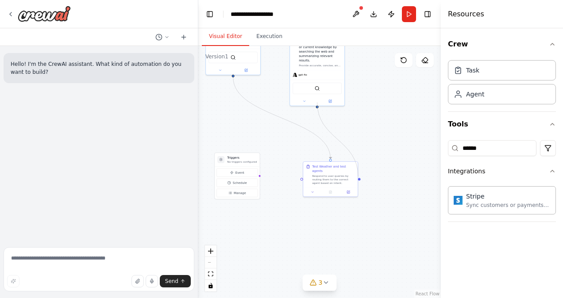
click at [358, 176] on div ".deletable-edge-delete-btn { width: 20px; height: 20px; border: 0px solid #ffff…" at bounding box center [319, 172] width 242 height 252
drag, startPoint x: 302, startPoint y: 177, endPoint x: 318, endPoint y: 106, distance: 72.5
click at [318, 106] on div ".deletable-edge-delete-btn { width: 20px; height: 20px; border: 0px solid #ffff…" at bounding box center [319, 172] width 242 height 252
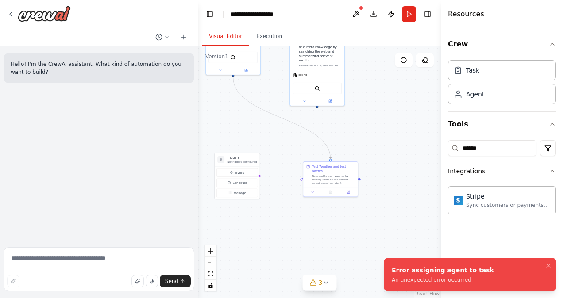
click at [462, 277] on div "An unexpected error occurred" at bounding box center [442, 279] width 102 height 7
click at [394, 161] on div ".deletable-edge-delete-btn { width: 20px; height: 20px; border: 0px solid #ffff…" at bounding box center [319, 172] width 242 height 252
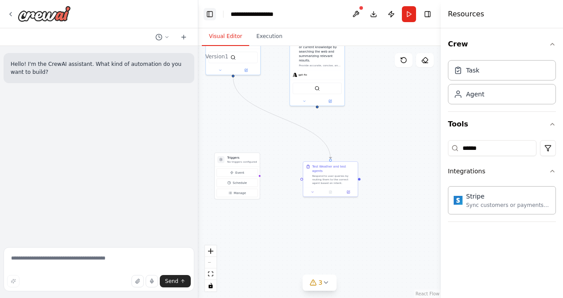
click at [212, 11] on button "Toggle Left Sidebar" at bounding box center [209, 14] width 12 height 12
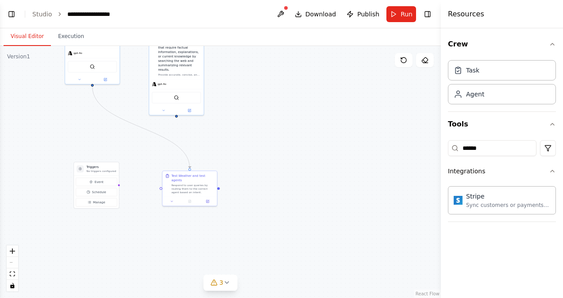
drag, startPoint x: 210, startPoint y: 107, endPoint x: 264, endPoint y: 119, distance: 55.7
click at [264, 119] on div ".deletable-edge-delete-btn { width: 20px; height: 20px; border: 0px solid #ffff…" at bounding box center [220, 172] width 440 height 252
click at [395, 18] on button "Run" at bounding box center [401, 14] width 30 height 16
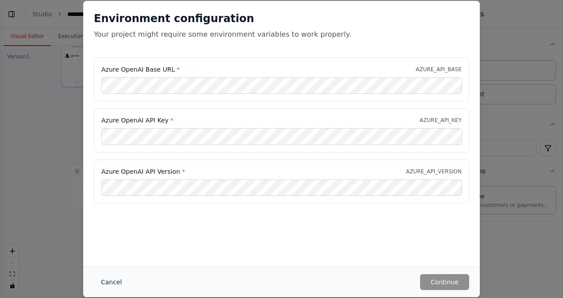
click at [103, 280] on button "Cancel" at bounding box center [111, 282] width 35 height 16
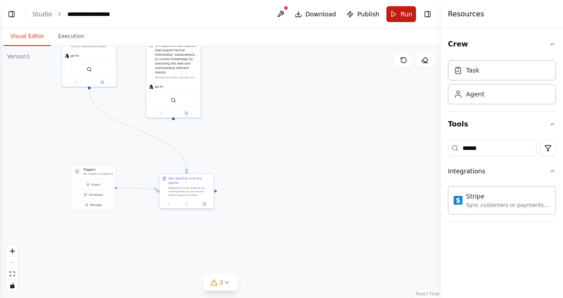
click at [398, 10] on button "Run" at bounding box center [401, 14] width 30 height 16
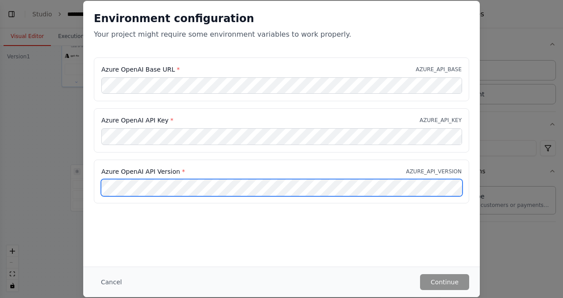
click at [238, 188] on div "Azure OpenAI API Version * AZURE_API_VERSION" at bounding box center [281, 182] width 375 height 44
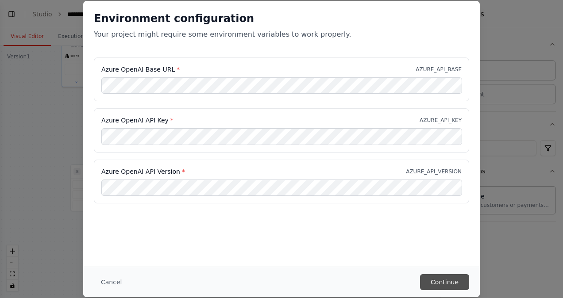
click at [439, 287] on button "Continue" at bounding box center [444, 282] width 49 height 16
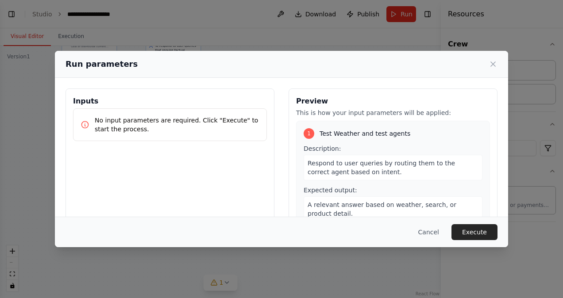
scroll to position [29, 0]
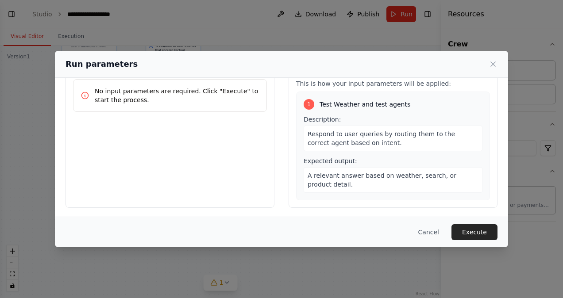
click at [356, 136] on span "Respond to user queries by routing them to the correct agent based on intent." at bounding box center [380, 138] width 147 height 16
click at [373, 140] on div "Respond to user queries by routing them to the correct agent based on intent." at bounding box center [392, 139] width 179 height 26
click at [353, 177] on span "A relevant answer based on weather, search, or product detail." at bounding box center [381, 180] width 149 height 16
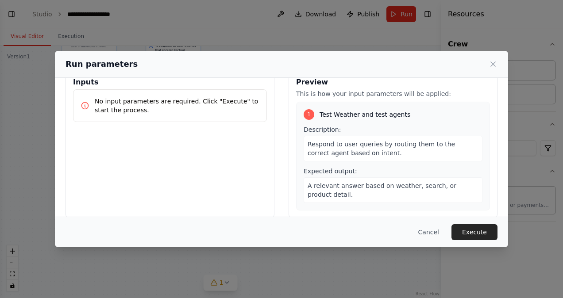
scroll to position [0, 0]
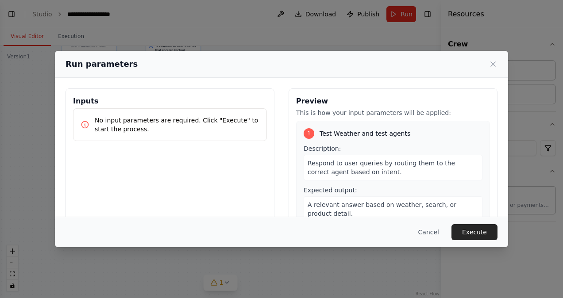
click at [216, 121] on p "No input parameters are required. Click "Execute" to start the process." at bounding box center [177, 125] width 165 height 18
click at [478, 234] on button "Execute" at bounding box center [474, 232] width 46 height 16
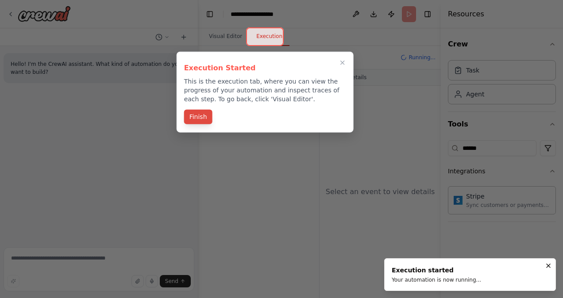
click at [201, 115] on button "Finish" at bounding box center [198, 117] width 28 height 15
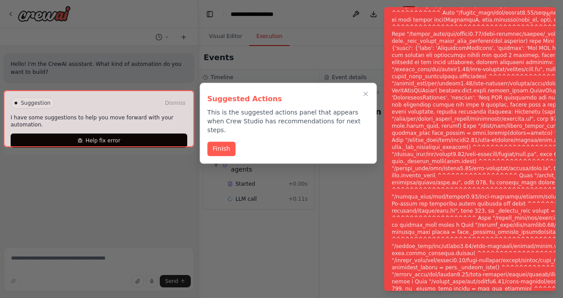
click at [142, 135] on div at bounding box center [99, 118] width 191 height 57
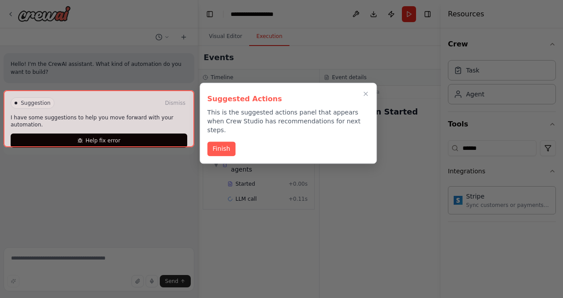
click at [142, 135] on div at bounding box center [99, 118] width 191 height 57
click at [211, 141] on button "Finish" at bounding box center [221, 148] width 28 height 15
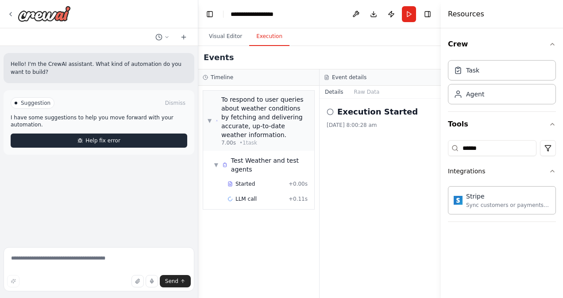
click at [153, 134] on button "Help fix error" at bounding box center [99, 141] width 176 height 14
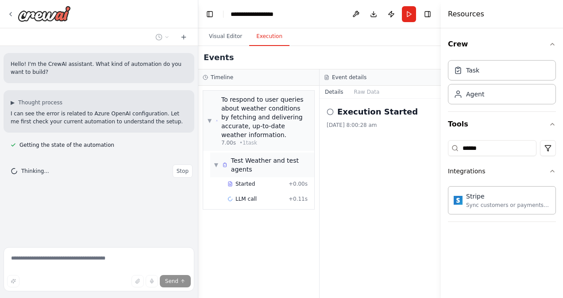
click at [216, 161] on span "▼" at bounding box center [216, 164] width 5 height 7
click at [216, 161] on span "▶" at bounding box center [216, 164] width 5 height 7
